Goal: Use online tool/utility

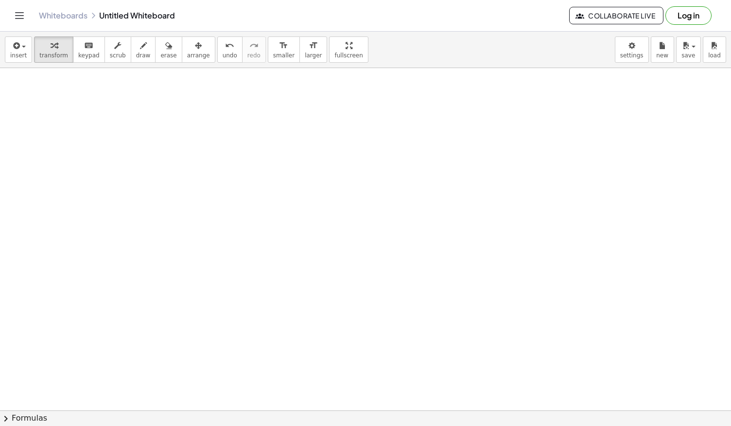
scroll to position [970, 0]
drag, startPoint x: 287, startPoint y: 257, endPoint x: 215, endPoint y: 252, distance: 71.6
click at [215, 252] on div at bounding box center [270, 254] width 139 height 49
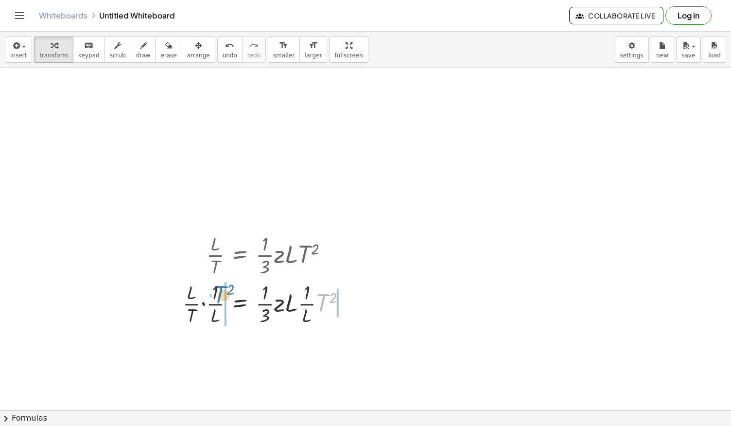
drag, startPoint x: 321, startPoint y: 297, endPoint x: 218, endPoint y: 289, distance: 102.9
click at [218, 289] on div at bounding box center [268, 302] width 181 height 49
drag, startPoint x: 164, startPoint y: 291, endPoint x: 182, endPoint y: 292, distance: 18.5
click at [182, 292] on div at bounding box center [265, 302] width 234 height 49
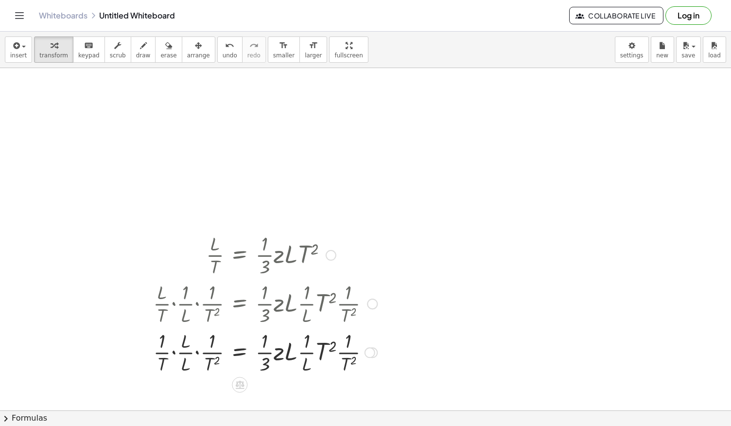
click at [183, 354] on div at bounding box center [265, 351] width 234 height 49
drag, startPoint x: 210, startPoint y: 360, endPoint x: 188, endPoint y: 361, distance: 21.9
click at [188, 361] on div at bounding box center [265, 351] width 234 height 49
click at [205, 359] on div at bounding box center [265, 351] width 234 height 49
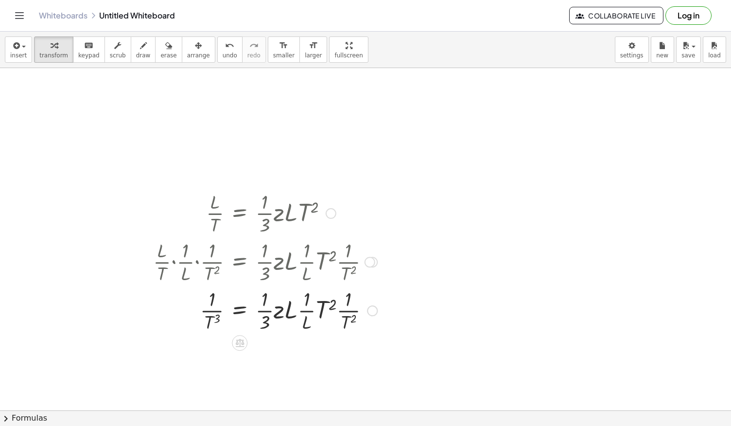
scroll to position [1013, 0]
drag, startPoint x: 343, startPoint y: 307, endPoint x: 312, endPoint y: 306, distance: 31.1
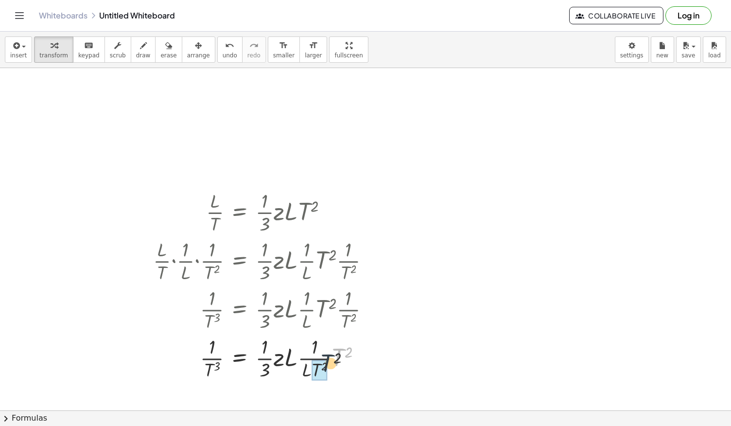
drag, startPoint x: 340, startPoint y: 356, endPoint x: 318, endPoint y: 369, distance: 25.3
drag, startPoint x: 290, startPoint y: 359, endPoint x: 315, endPoint y: 373, distance: 28.9
drag, startPoint x: 304, startPoint y: 366, endPoint x: 288, endPoint y: 374, distance: 17.6
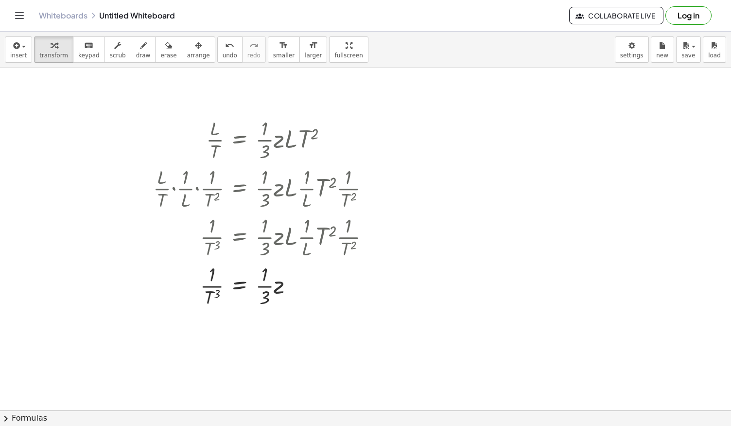
scroll to position [1129, 0]
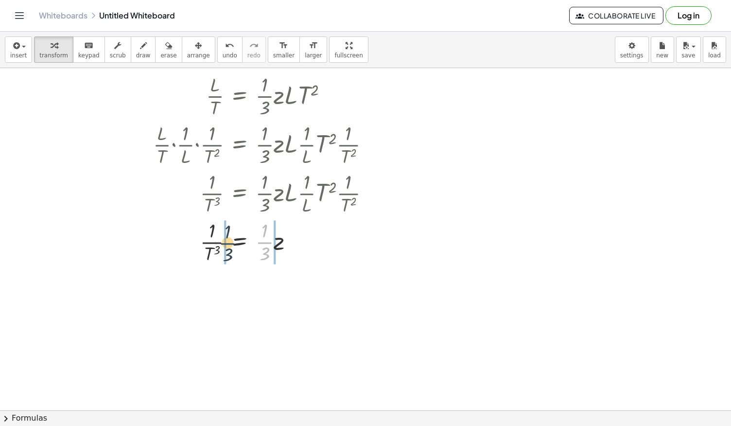
drag, startPoint x: 264, startPoint y: 246, endPoint x: 226, endPoint y: 246, distance: 37.9
click at [226, 246] on div at bounding box center [265, 241] width 234 height 49
drag, startPoint x: 288, startPoint y: 287, endPoint x: 268, endPoint y: 291, distance: 20.3
click at [268, 291] on div at bounding box center [265, 289] width 234 height 49
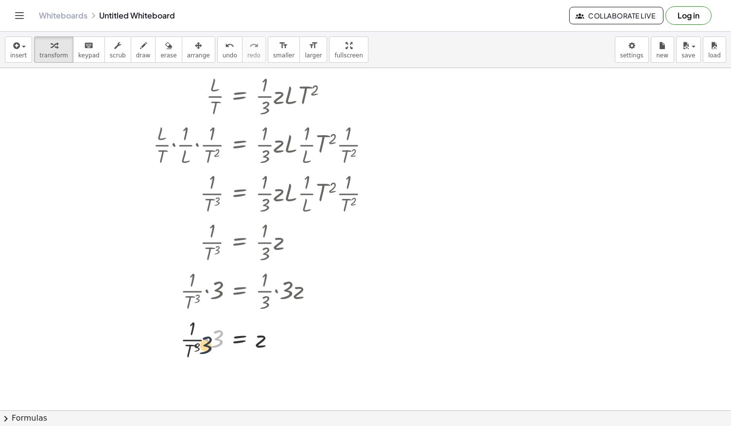
drag, startPoint x: 212, startPoint y: 334, endPoint x: 193, endPoint y: 347, distance: 22.4
click at [193, 347] on div at bounding box center [265, 338] width 234 height 49
drag, startPoint x: 209, startPoint y: 342, endPoint x: 187, endPoint y: 334, distance: 23.4
click at [187, 334] on div at bounding box center [265, 338] width 234 height 49
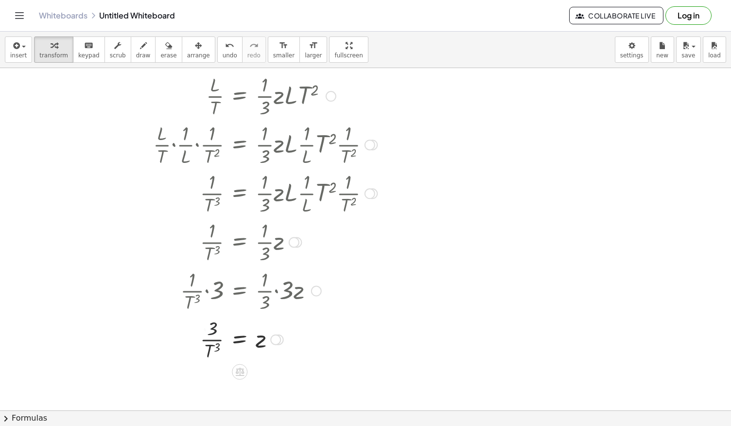
scroll to position [1174, 0]
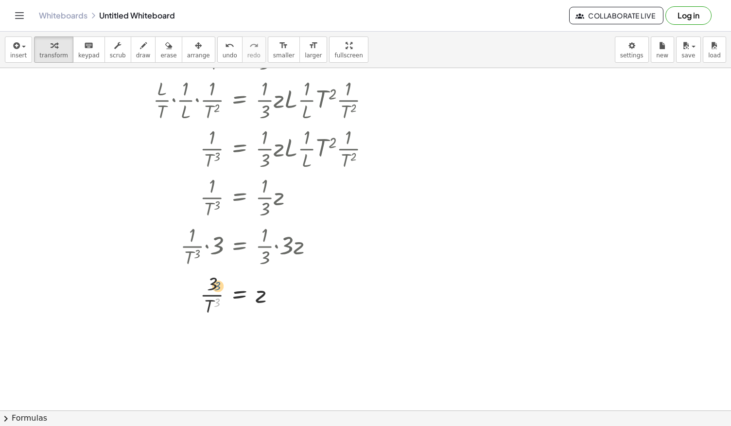
drag, startPoint x: 217, startPoint y: 298, endPoint x: 218, endPoint y: 278, distance: 20.0
click at [218, 278] on div at bounding box center [265, 293] width 234 height 49
drag, startPoint x: 210, startPoint y: 282, endPoint x: 208, endPoint y: 297, distance: 15.7
click at [208, 297] on div at bounding box center [265, 293] width 234 height 49
drag, startPoint x: 207, startPoint y: 304, endPoint x: 265, endPoint y: 294, distance: 59.6
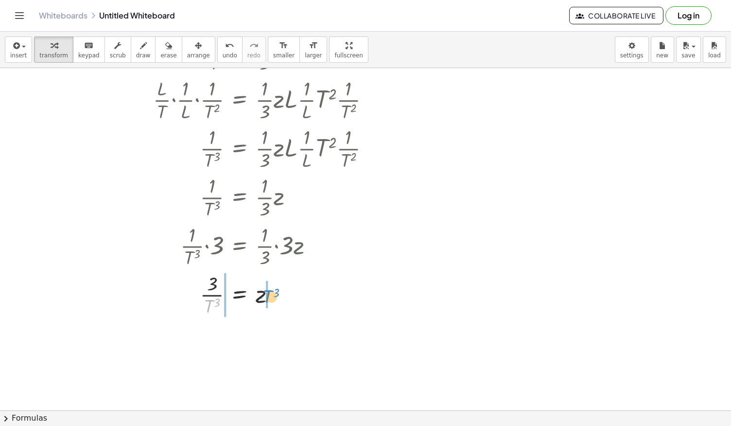
click at [265, 294] on div at bounding box center [265, 293] width 234 height 49
drag, startPoint x: 211, startPoint y: 339, endPoint x: 187, endPoint y: 357, distance: 29.8
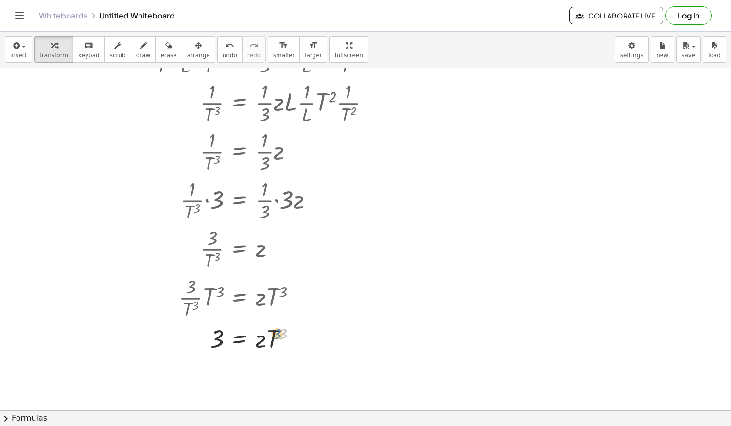
drag, startPoint x: 283, startPoint y: 333, endPoint x: 277, endPoint y: 333, distance: 5.8
click at [277, 333] on div at bounding box center [265, 337] width 234 height 33
click at [243, 338] on div at bounding box center [265, 337] width 234 height 33
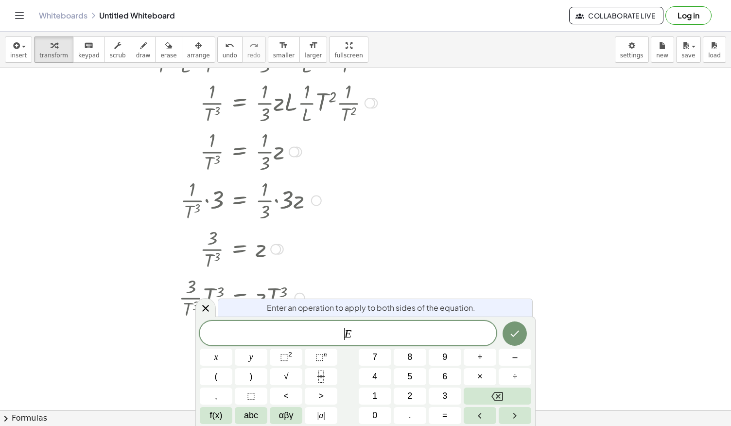
click at [331, 327] on span "​ E" at bounding box center [348, 334] width 296 height 14
click at [208, 413] on button "f(x)" at bounding box center [216, 415] width 33 height 17
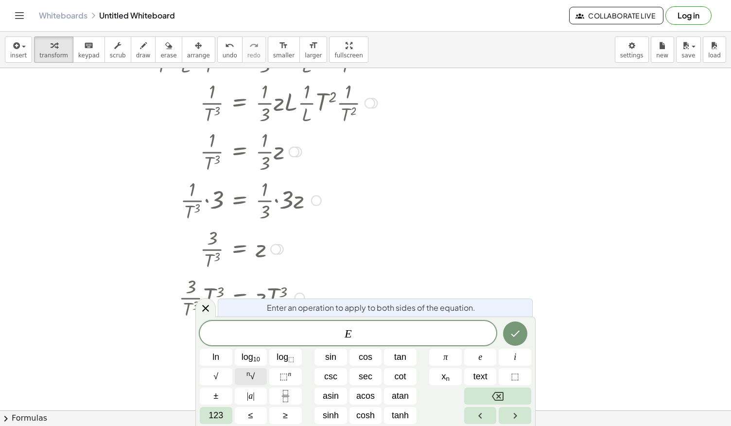
click at [251, 378] on span "n √" at bounding box center [250, 376] width 8 height 13
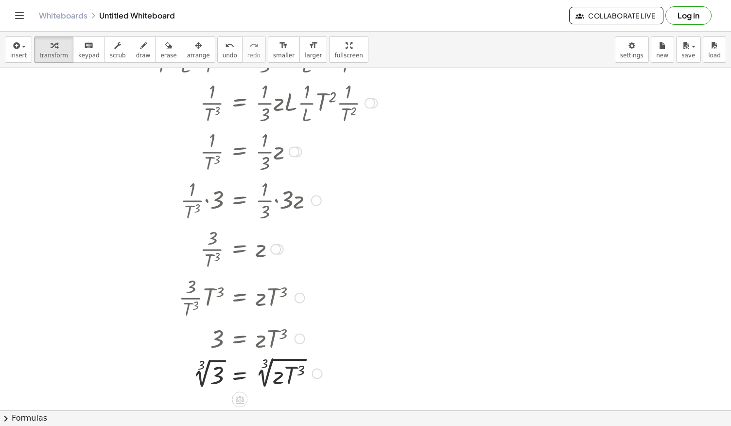
click at [211, 369] on div at bounding box center [265, 372] width 234 height 36
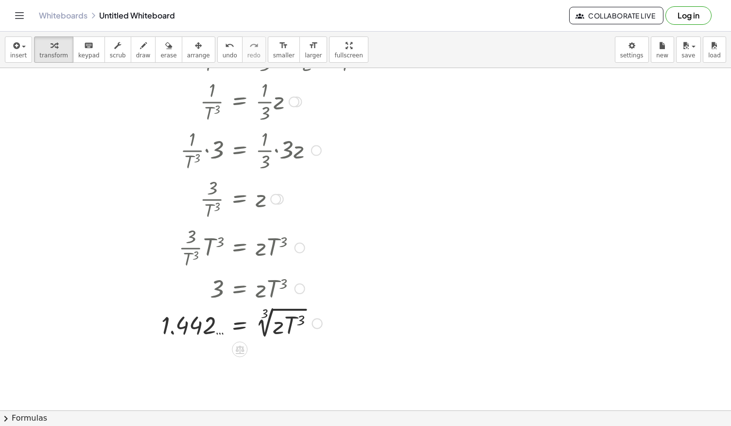
scroll to position [1275, 0]
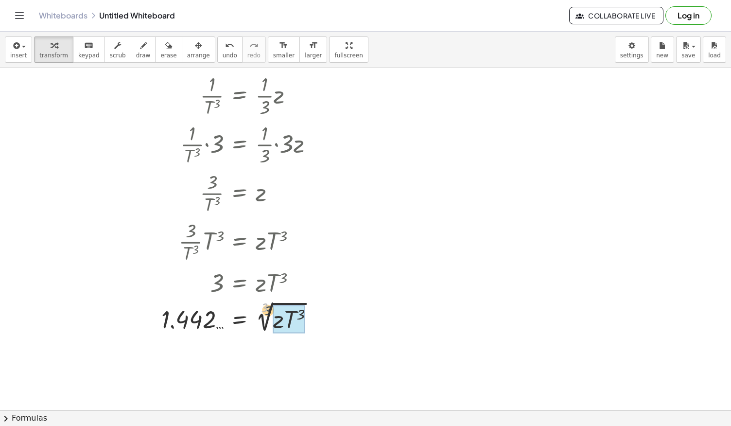
drag, startPoint x: 266, startPoint y: 308, endPoint x: 282, endPoint y: 321, distance: 20.3
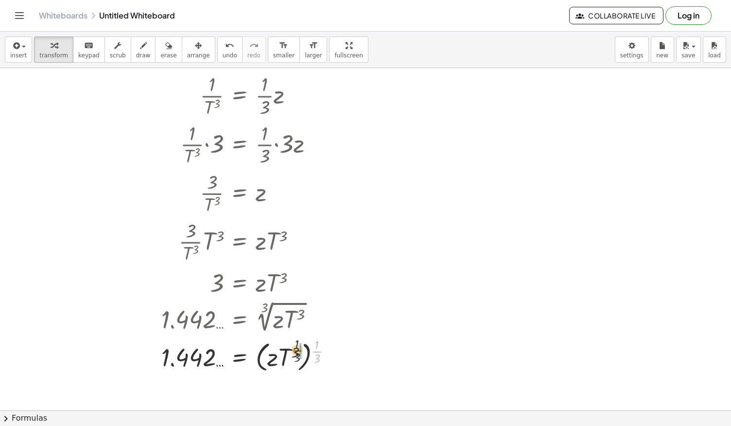
click at [293, 349] on div at bounding box center [265, 354] width 234 height 39
click at [293, 349] on div at bounding box center [265, 354] width 234 height 38
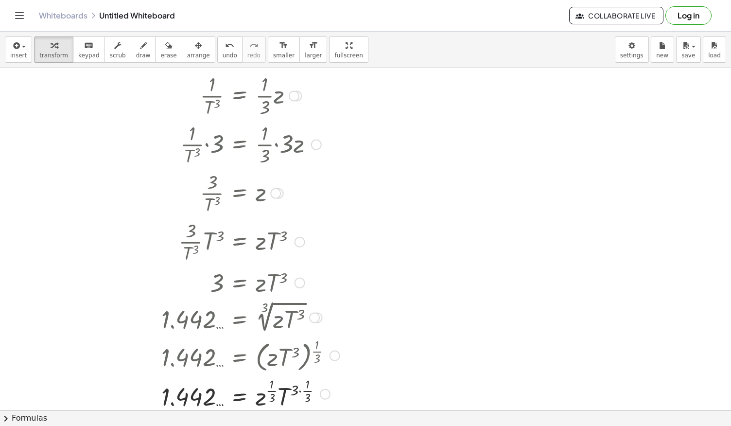
click at [305, 389] on div at bounding box center [265, 393] width 234 height 38
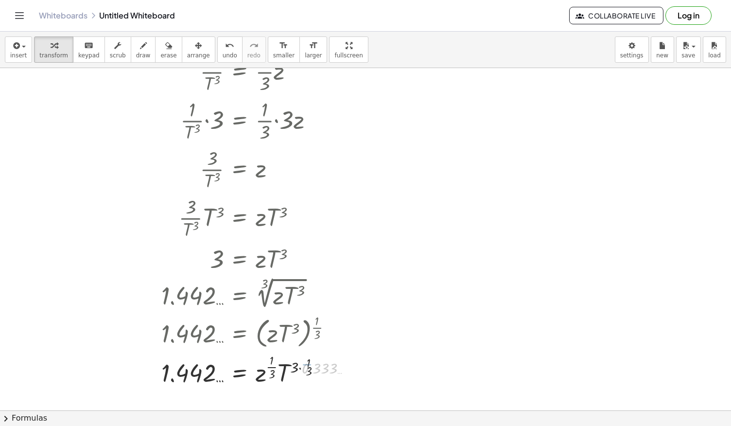
scroll to position [1301, 0]
click at [295, 372] on div at bounding box center [265, 368] width 234 height 38
click at [300, 364] on div at bounding box center [265, 368] width 234 height 38
click at [240, 368] on div "= z · · T 3 1.442 … ( ) · 1 · 3 ( · · ) 0.333 … 1" at bounding box center [240, 368] width 0 height 0
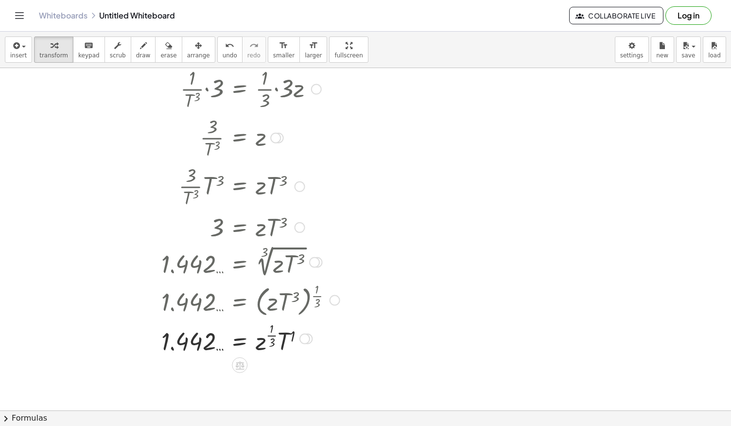
scroll to position [1332, 0]
click at [293, 333] on div at bounding box center [265, 337] width 234 height 38
drag, startPoint x: 270, startPoint y: 372, endPoint x: 263, endPoint y: 372, distance: 6.8
click at [263, 372] on div at bounding box center [265, 374] width 234 height 38
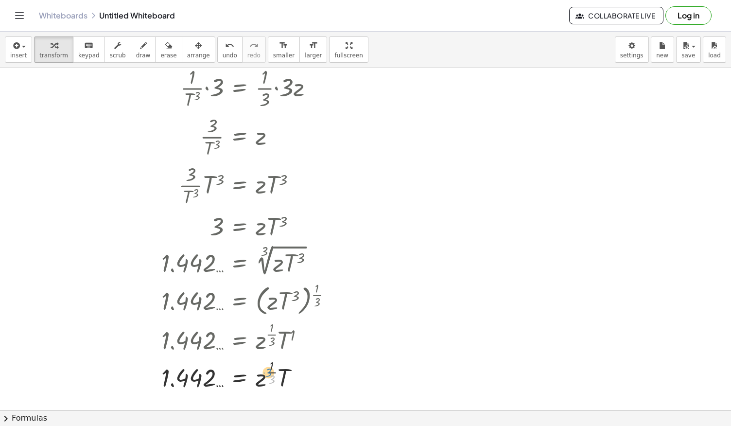
drag, startPoint x: 271, startPoint y: 378, endPoint x: 278, endPoint y: 367, distance: 12.3
click at [278, 367] on div at bounding box center [265, 374] width 234 height 38
drag, startPoint x: 273, startPoint y: 371, endPoint x: 294, endPoint y: 359, distance: 24.2
click at [294, 359] on div at bounding box center [265, 374] width 234 height 38
click at [225, 46] on icon "undo" at bounding box center [229, 46] width 9 height 12
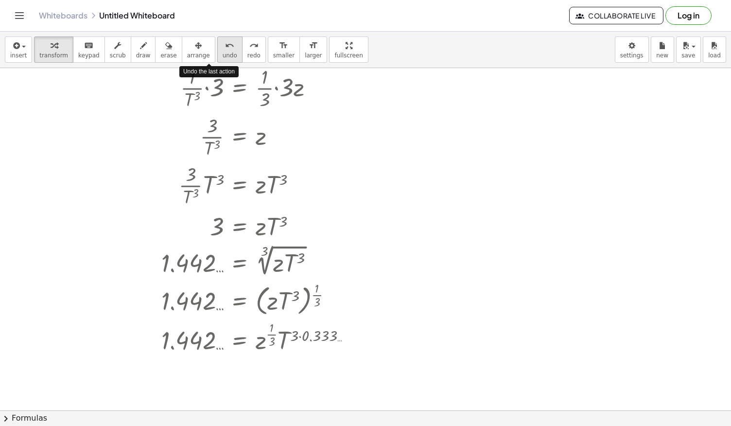
click at [225, 46] on icon "undo" at bounding box center [229, 46] width 9 height 12
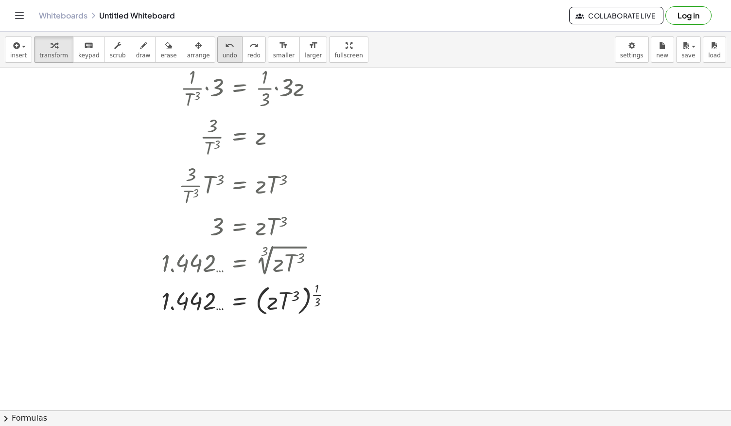
click at [225, 47] on icon "undo" at bounding box center [229, 46] width 9 height 12
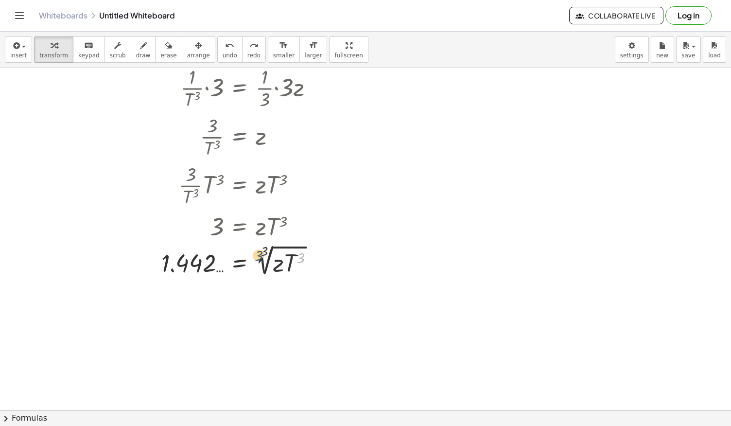
drag, startPoint x: 300, startPoint y: 257, endPoint x: 255, endPoint y: 254, distance: 45.3
click at [255, 254] on div at bounding box center [265, 260] width 234 height 36
drag, startPoint x: 264, startPoint y: 252, endPoint x: 301, endPoint y: 260, distance: 37.7
click at [217, 59] on button "undo undo" at bounding box center [229, 49] width 25 height 26
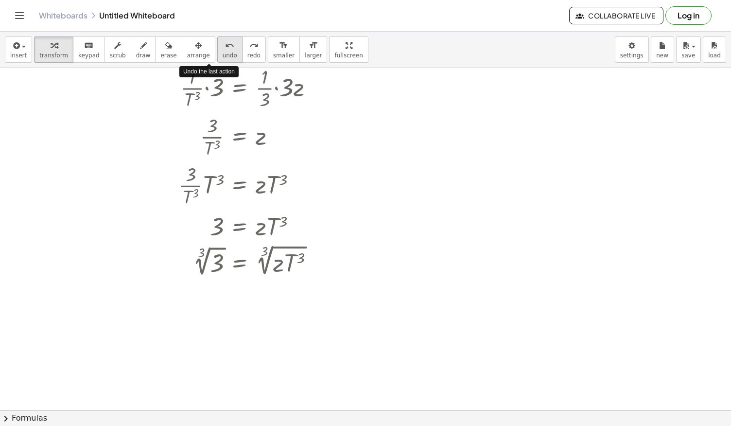
click at [217, 59] on button "undo undo" at bounding box center [229, 49] width 25 height 26
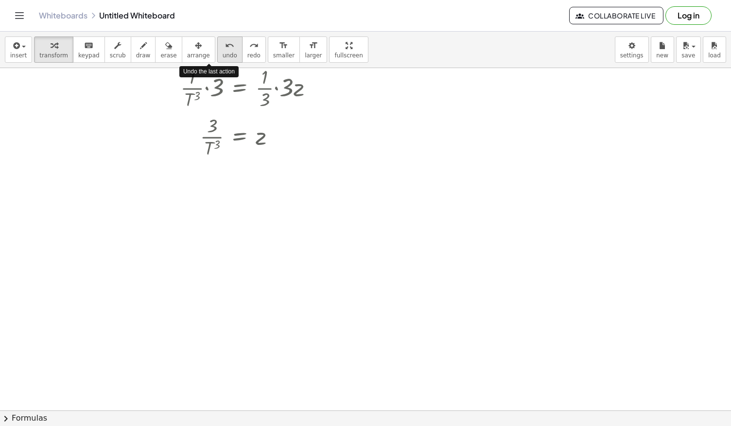
click at [217, 59] on button "undo undo" at bounding box center [229, 49] width 25 height 26
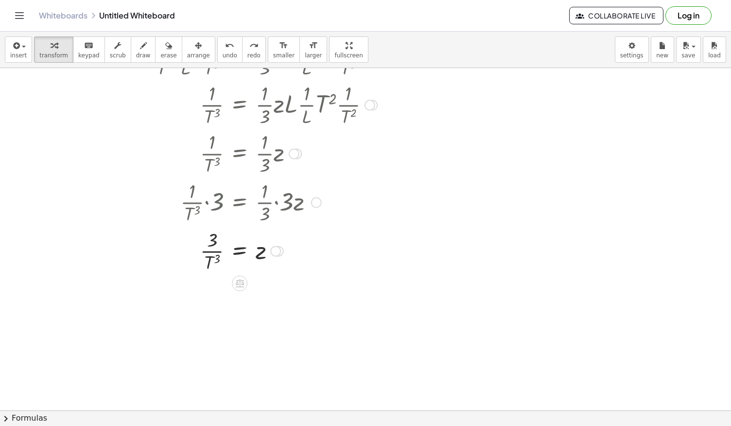
scroll to position [1214, 0]
drag, startPoint x: 218, startPoint y: 261, endPoint x: 203, endPoint y: 257, distance: 15.2
click at [203, 257] on div at bounding box center [265, 253] width 234 height 49
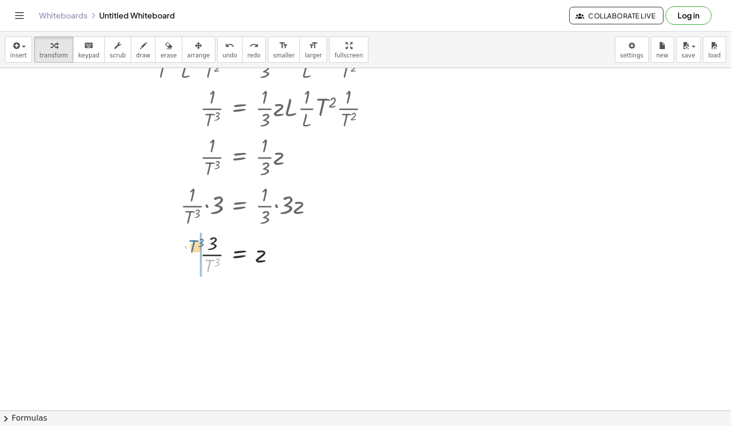
drag, startPoint x: 207, startPoint y: 261, endPoint x: 194, endPoint y: 245, distance: 20.0
click at [194, 245] on div at bounding box center [265, 253] width 234 height 49
drag, startPoint x: 196, startPoint y: 309, endPoint x: 184, endPoint y: 308, distance: 12.7
click at [184, 308] on div at bounding box center [265, 302] width 234 height 49
drag, startPoint x: 214, startPoint y: 344, endPoint x: 184, endPoint y: 341, distance: 30.3
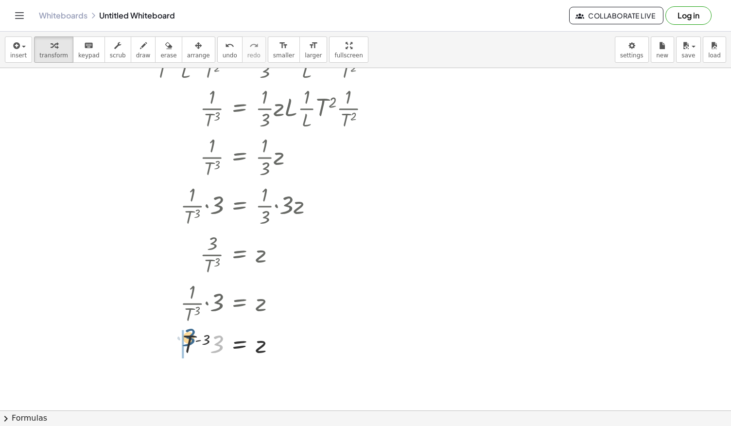
click at [184, 341] on div at bounding box center [265, 343] width 234 height 33
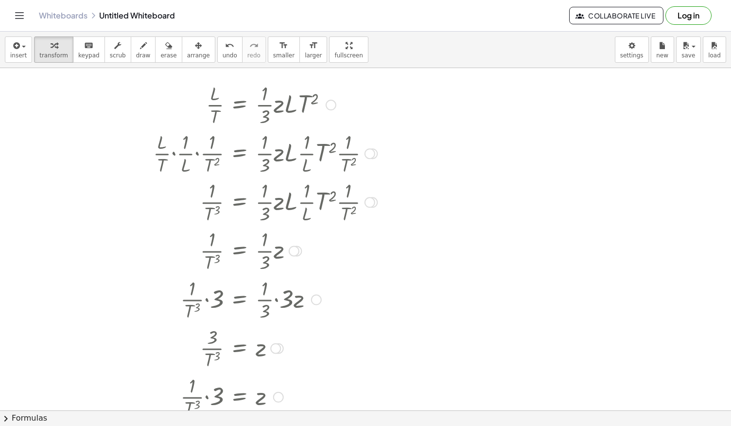
scroll to position [1120, 0]
